Goal: Task Accomplishment & Management: Complete application form

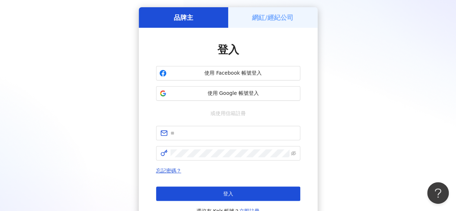
scroll to position [36, 0]
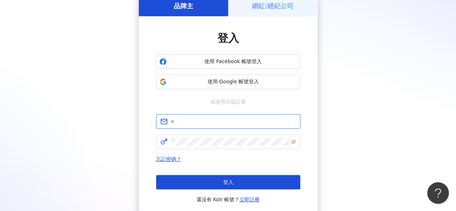
click at [195, 119] on input "text" at bounding box center [233, 122] width 125 height 8
click at [192, 120] on input "text" at bounding box center [233, 122] width 125 height 8
click at [184, 120] on input "text" at bounding box center [233, 122] width 125 height 8
type input "*"
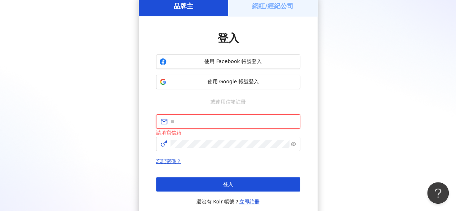
click at [192, 122] on input "text" at bounding box center [233, 122] width 125 height 8
paste input "**********"
type input "**********"
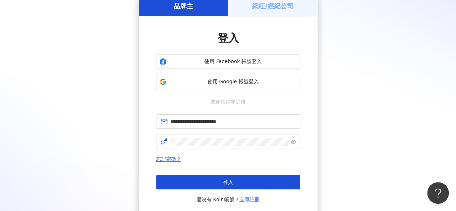
click at [249, 198] on link "立即註冊" at bounding box center [249, 200] width 20 height 6
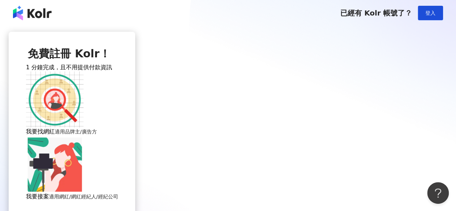
click at [84, 128] on img at bounding box center [55, 100] width 58 height 58
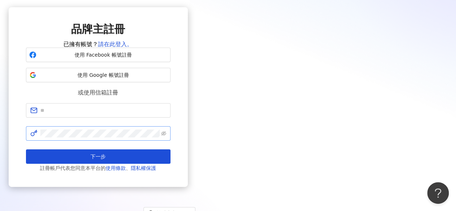
scroll to position [36, 0]
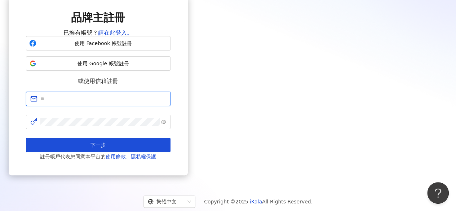
click at [166, 103] on input "text" at bounding box center [103, 99] width 126 height 8
type input "**********"
click at [171, 129] on span at bounding box center [98, 122] width 145 height 14
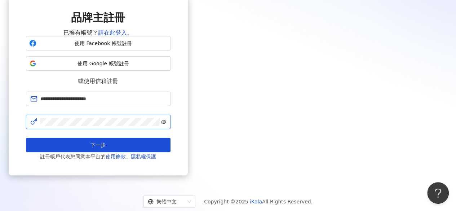
click at [166, 124] on icon "eye-invisible" at bounding box center [163, 121] width 5 height 4
click at [166, 124] on icon "eye" at bounding box center [163, 121] width 5 height 5
click at [171, 129] on span at bounding box center [98, 122] width 145 height 14
click at [166, 124] on icon "eye-invisible" at bounding box center [163, 121] width 5 height 5
click at [166, 124] on icon "eye" at bounding box center [163, 121] width 5 height 5
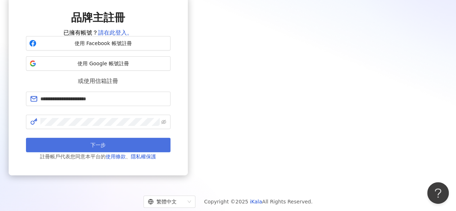
click at [171, 152] on button "下一步" at bounding box center [98, 145] width 145 height 14
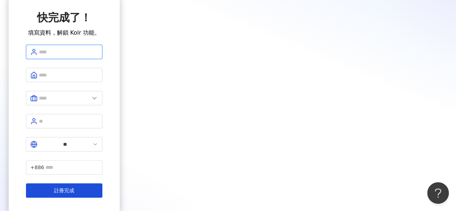
click at [98, 56] on input "text" at bounding box center [68, 52] width 59 height 8
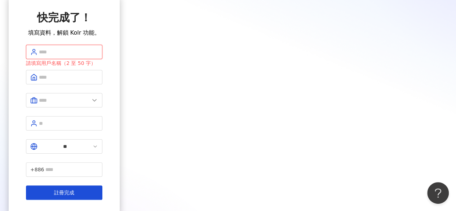
click at [98, 51] on input "text" at bounding box center [68, 52] width 59 height 8
type input "*"
type input "******"
click at [98, 75] on input "text" at bounding box center [68, 77] width 59 height 8
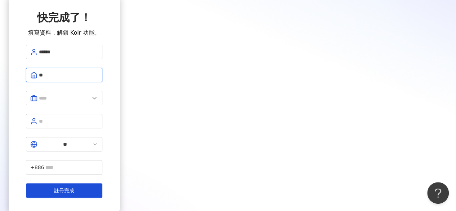
drag, startPoint x: 195, startPoint y: 73, endPoint x: 139, endPoint y: 72, distance: 56.6
click at [120, 74] on div "快完成了！ 填寫資料，解鎖 Kolr 功能。 ****** ** ** +886 註冊完成" at bounding box center [64, 104] width 111 height 216
paste input "**********"
type input "**********"
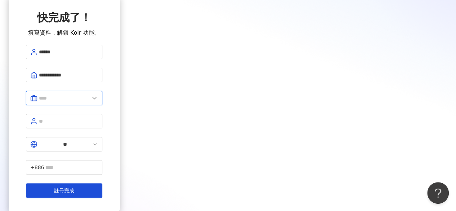
click at [89, 94] on input "text" at bounding box center [64, 98] width 50 height 8
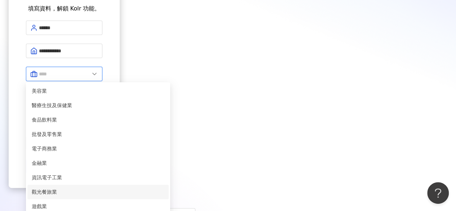
scroll to position [108, 0]
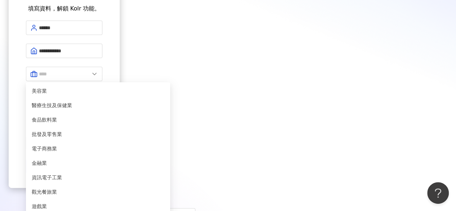
type input "*****"
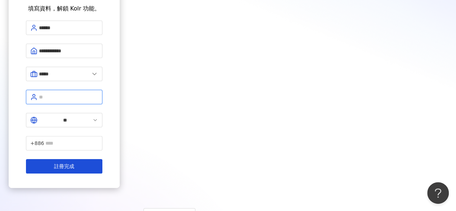
click at [98, 93] on input "text" at bounding box center [68, 97] width 59 height 8
type input "***"
click at [102, 117] on form "**********" at bounding box center [64, 97] width 76 height 153
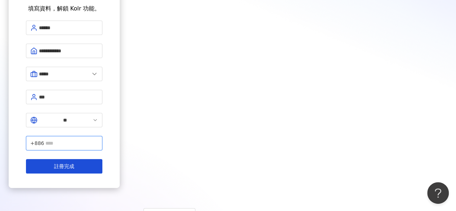
click at [98, 139] on input "text" at bounding box center [71, 143] width 53 height 8
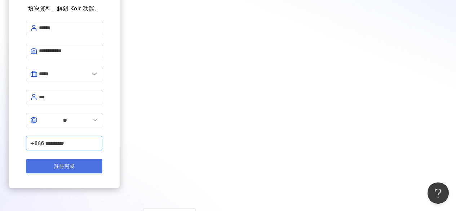
type input "**********"
click at [102, 159] on button "註冊完成" at bounding box center [64, 166] width 76 height 14
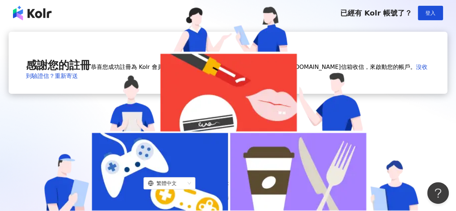
scroll to position [36, 0]
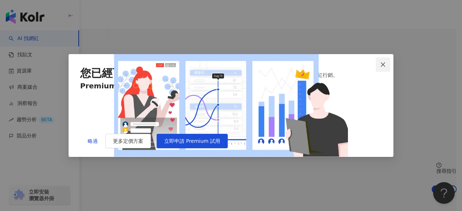
click at [383, 62] on icon "close" at bounding box center [382, 64] width 4 height 4
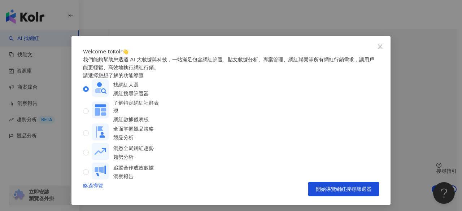
scroll to position [15, 0]
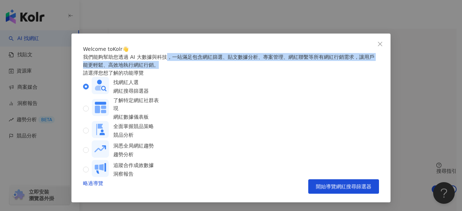
drag, startPoint x: 173, startPoint y: 69, endPoint x: 249, endPoint y: 76, distance: 75.8
click at [249, 69] on div "我們能夠幫助您透過 AI 大數據與科技，一站滿足包含網紅篩選、貼文數據分析、專案管理、網紅聯繫等所有網紅行銷需求，讓用戶能更輕鬆、高效地執行網紅行銷。" at bounding box center [231, 61] width 296 height 16
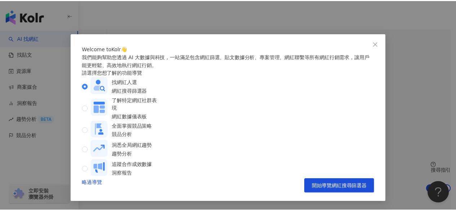
scroll to position [24, 0]
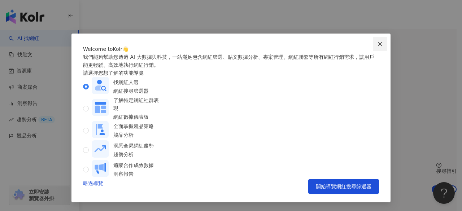
click at [378, 41] on icon "close" at bounding box center [380, 43] width 4 height 4
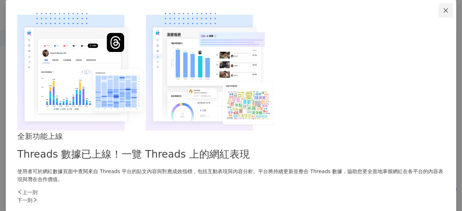
click at [442, 13] on icon "close" at bounding box center [445, 11] width 6 height 6
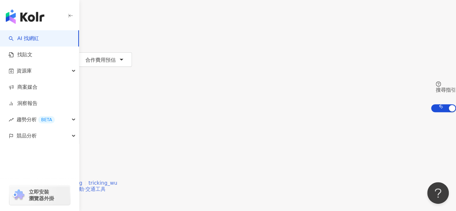
scroll to position [36, 0]
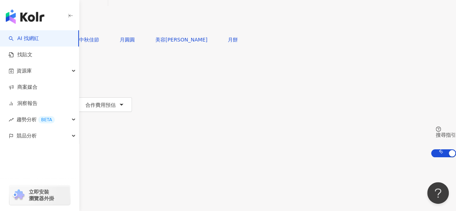
click at [18, 64] on icon at bounding box center [17, 64] width 3 height 1
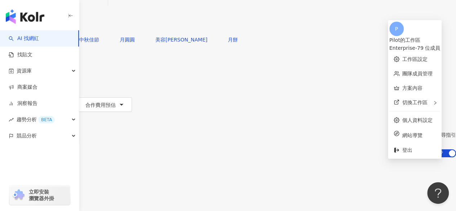
click at [332, 157] on div "共 10,000+ 筆 排序： 關聯性" at bounding box center [228, 172] width 456 height 30
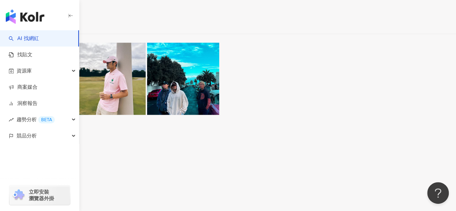
scroll to position [575, 0]
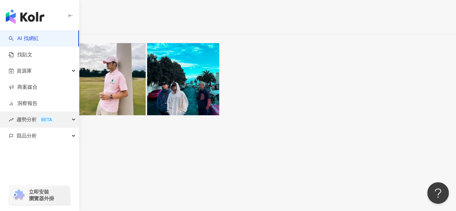
click at [63, 119] on div "趨勢分析 BETA" at bounding box center [39, 119] width 79 height 16
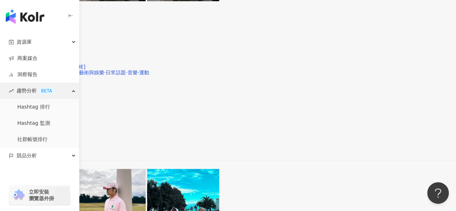
scroll to position [469, 0]
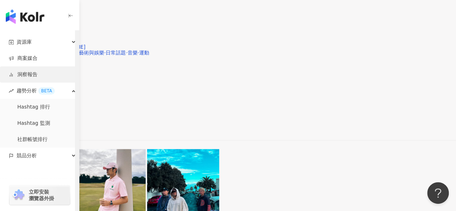
click at [28, 77] on link "洞察報告" at bounding box center [23, 74] width 29 height 7
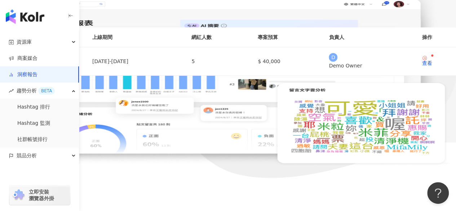
scroll to position [108, 0]
click at [81, 66] on div "Demo Demo 用" at bounding box center [43, 61] width 75 height 8
click at [422, 66] on div "查看" at bounding box center [427, 63] width 10 height 5
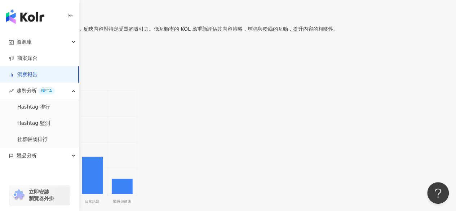
scroll to position [1046, 0]
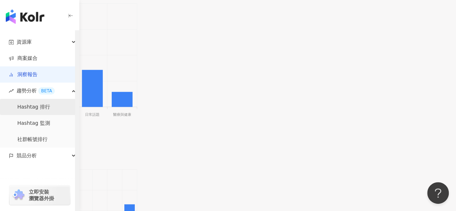
click at [40, 106] on link "Hashtag 排行" at bounding box center [33, 106] width 33 height 7
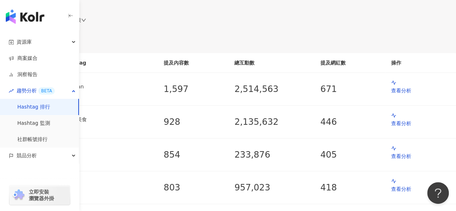
scroll to position [36, 0]
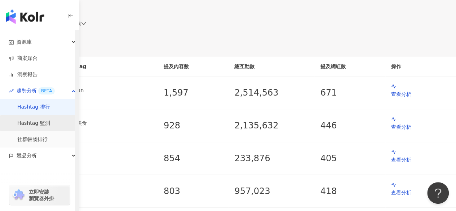
click at [50, 125] on link "Hashtag 監測" at bounding box center [33, 123] width 33 height 7
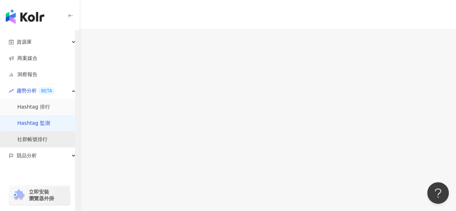
click at [48, 140] on link "社群帳號排行" at bounding box center [32, 139] width 30 height 7
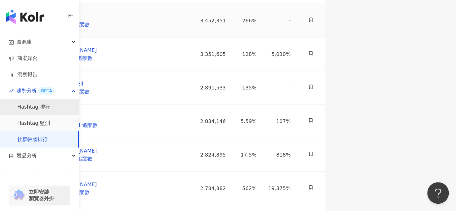
scroll to position [829, 0]
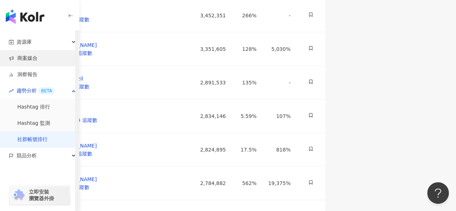
click at [30, 57] on link "商案媒合" at bounding box center [23, 58] width 29 height 7
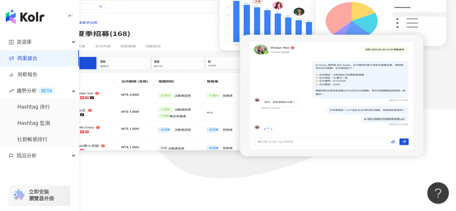
scroll to position [83, 0]
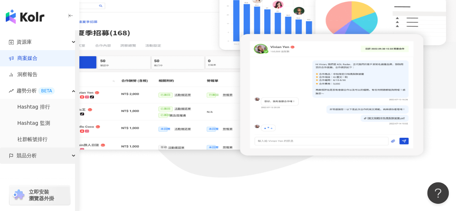
click at [37, 156] on div "競品分析" at bounding box center [39, 155] width 79 height 16
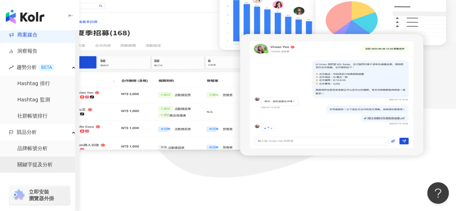
scroll to position [61, 0]
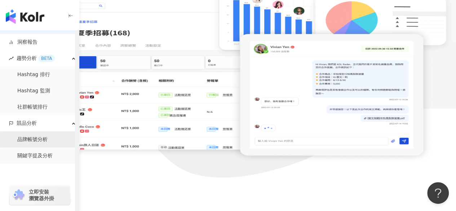
click at [35, 142] on link "品牌帳號分析" at bounding box center [32, 139] width 30 height 7
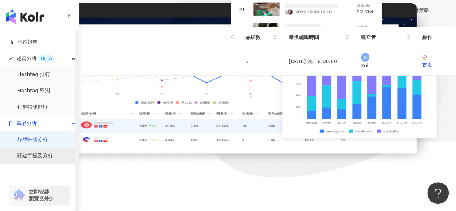
scroll to position [133, 0]
click at [40, 153] on link "關鍵字提及分析" at bounding box center [34, 155] width 35 height 7
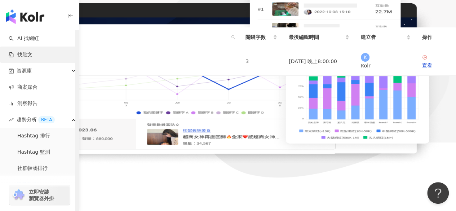
click at [27, 58] on link "找貼文" at bounding box center [21, 54] width 24 height 7
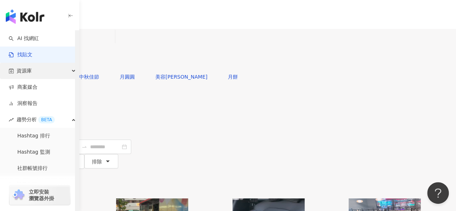
click at [37, 71] on div "資源庫" at bounding box center [39, 71] width 79 height 16
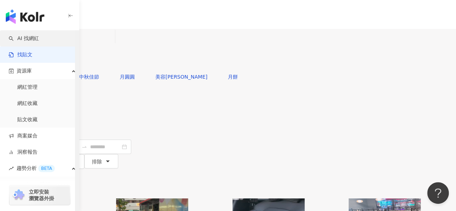
click at [39, 40] on link "AI 找網紅" at bounding box center [24, 38] width 30 height 7
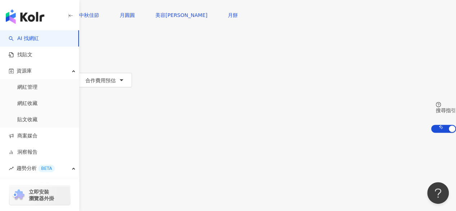
scroll to position [72, 0]
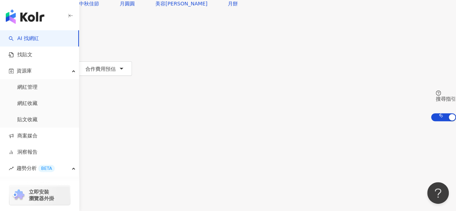
click at [224, 205] on div at bounding box center [228, 208] width 456 height 6
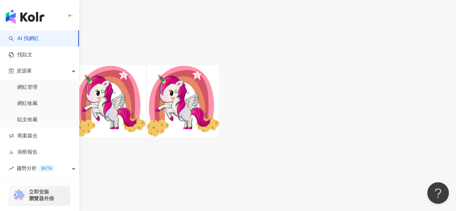
scroll to position [901, 0]
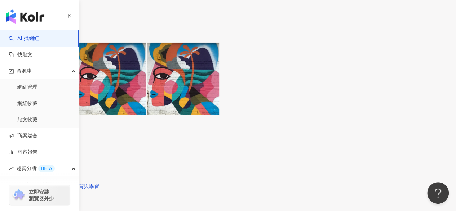
scroll to position [1307, 0]
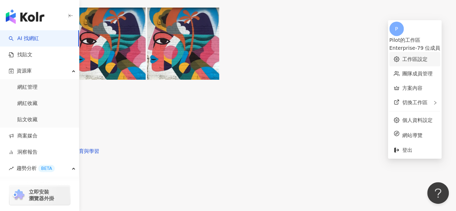
click at [402, 57] on link "工作區設定" at bounding box center [414, 59] width 25 height 6
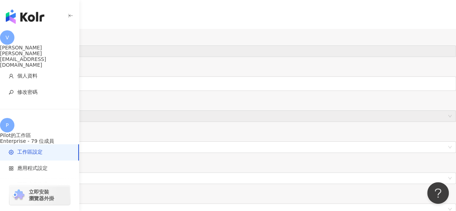
click at [440, 144] on div "P" at bounding box center [228, 158] width 456 height 29
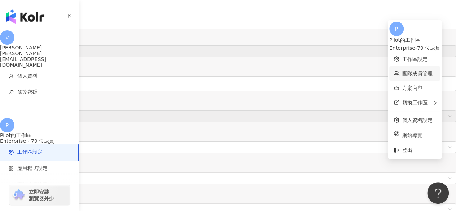
click at [409, 71] on link "團隊成員管理" at bounding box center [417, 74] width 30 height 6
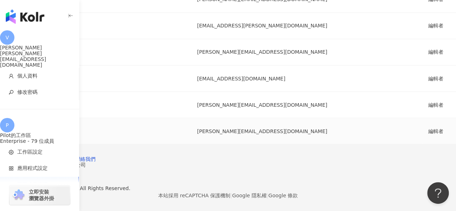
scroll to position [2018, 0]
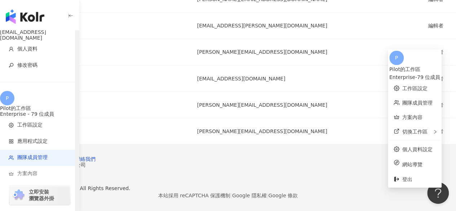
scroll to position [36, 0]
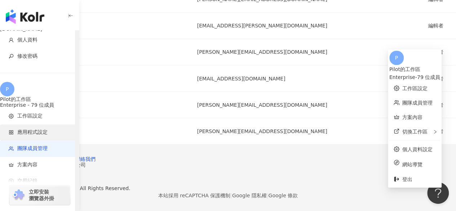
click at [38, 124] on li "應用程式設定" at bounding box center [39, 132] width 79 height 16
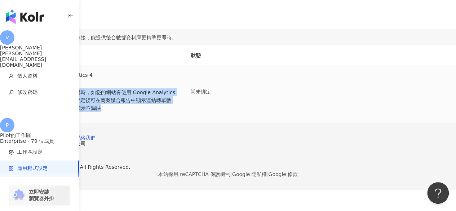
drag, startPoint x: 151, startPoint y: 141, endPoint x: 202, endPoint y: 171, distance: 59.3
click at [179, 112] on p "與網紅合作導購時，如您的網站有使用 Google Analytics 4 追蹤成效，綁定後可在商案媒合報告中顯示連結轉單數據，成效報告顯示不漏缺。" at bounding box center [112, 100] width 134 height 24
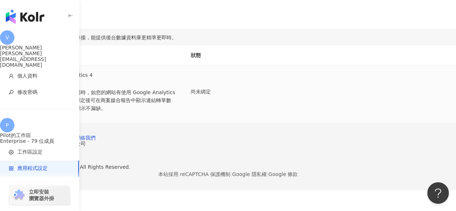
click at [179, 112] on p "與網紅合作導購時，如您的網站有使用 Google Analytics 4 追蹤成效，綁定後可在商案媒合報告中顯示連結轉單數據，成效報告顯示不漏缺。" at bounding box center [112, 100] width 134 height 24
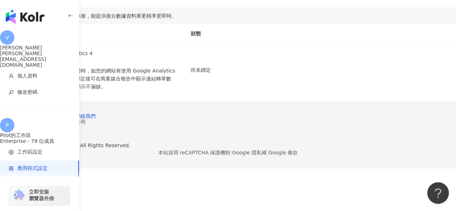
scroll to position [36, 0]
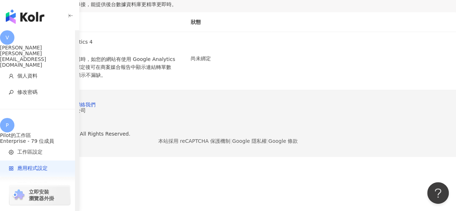
click at [48, 177] on li "團隊成員管理" at bounding box center [39, 185] width 79 height 16
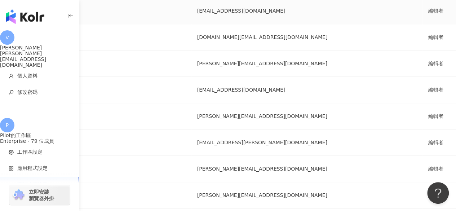
scroll to position [252, 0]
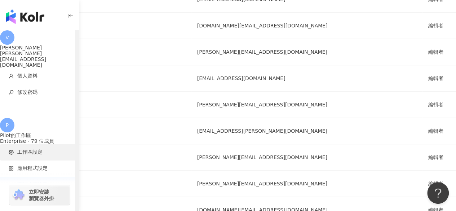
click at [38, 149] on span "工作區設定" at bounding box center [29, 152] width 25 height 7
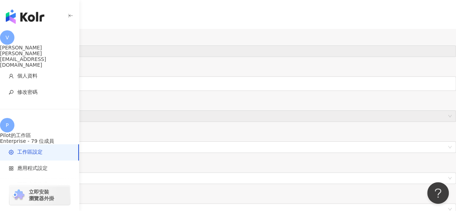
click at [9, 155] on span "P" at bounding box center [7, 159] width 3 height 8
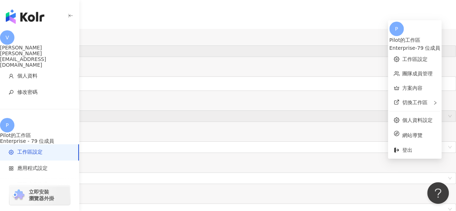
click at [309, 58] on div "回到服務 繁體中文 活動訊息 P" at bounding box center [228, 115] width 456 height 115
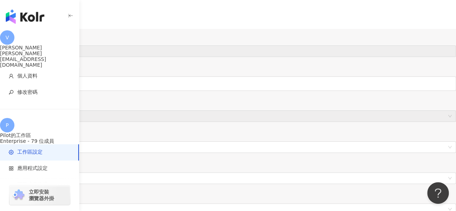
click at [26, 69] on span "回到服務" at bounding box center [16, 72] width 20 height 6
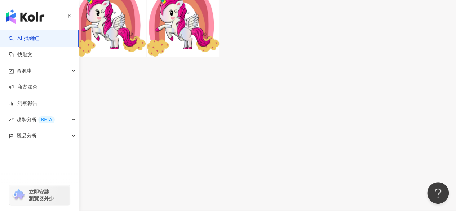
scroll to position [974, 0]
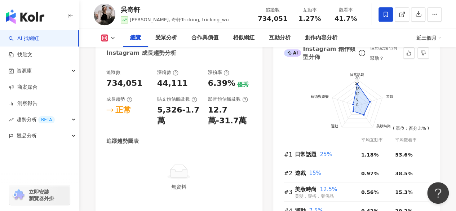
scroll to position [433, 0]
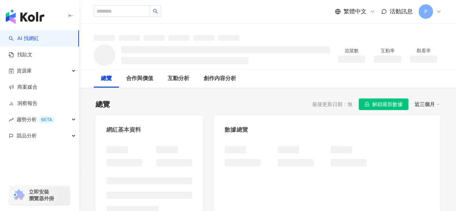
scroll to position [72, 0]
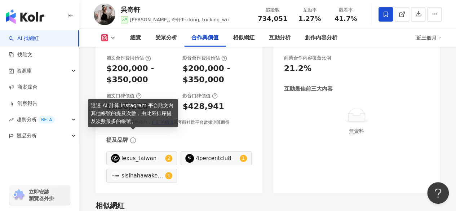
scroll to position [974, 0]
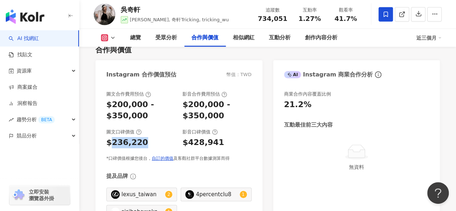
drag, startPoint x: 109, startPoint y: 140, endPoint x: 146, endPoint y: 136, distance: 37.7
click at [146, 137] on div "$236,220" at bounding box center [140, 142] width 69 height 11
click at [154, 137] on div "$236,220" at bounding box center [140, 142] width 69 height 11
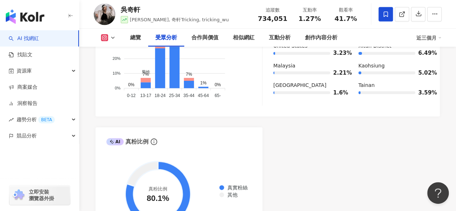
scroll to position [757, 0]
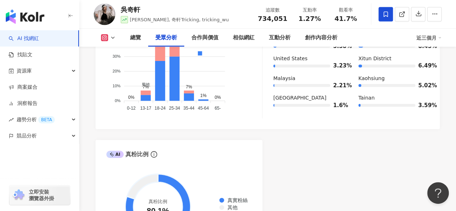
scroll to position [72, 0]
